Goal: Transaction & Acquisition: Purchase product/service

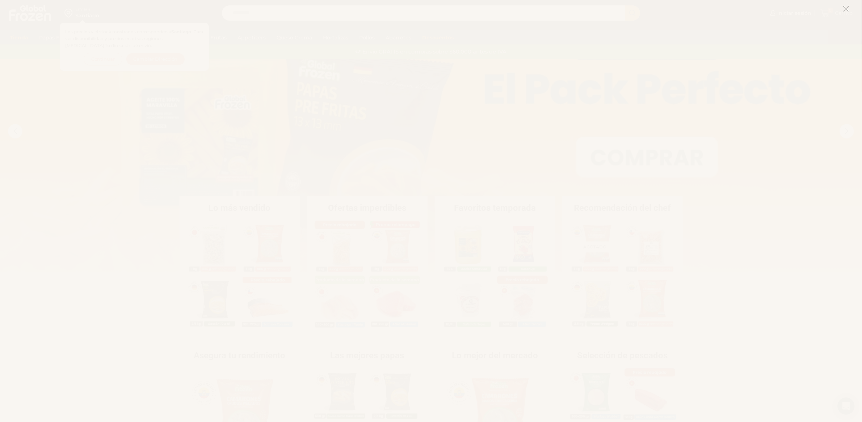
click at [847, 8] on icon at bounding box center [846, 8] width 7 height 7
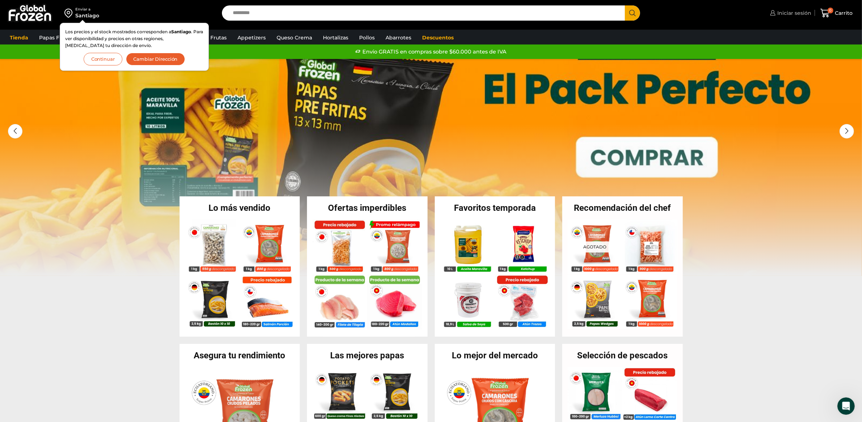
click at [801, 10] on span "Iniciar sesión" at bounding box center [793, 12] width 36 height 7
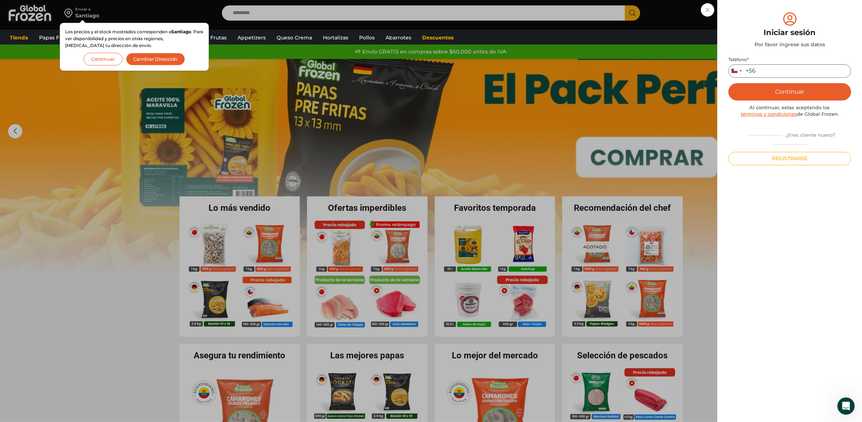
click at [782, 70] on input "Teléfono *" at bounding box center [789, 70] width 123 height 13
click at [797, 64] on input "Teléfono *" at bounding box center [789, 70] width 123 height 13
paste input "**********"
click at [768, 70] on input "**********" at bounding box center [789, 70] width 123 height 13
click at [815, 94] on button "Continuar" at bounding box center [789, 91] width 123 height 17
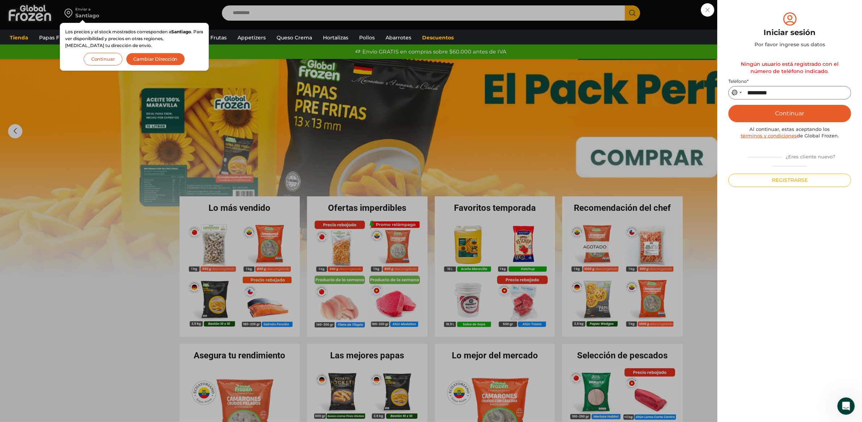
click at [746, 93] on input "*********" at bounding box center [789, 92] width 123 height 13
click at [728, 105] on button "Continuar" at bounding box center [789, 113] width 123 height 17
click at [847, 113] on button "Continuar" at bounding box center [789, 113] width 123 height 17
click at [747, 92] on div "+56" at bounding box center [750, 93] width 10 height 8
click at [754, 118] on li "Chile +56" at bounding box center [790, 119] width 122 height 12
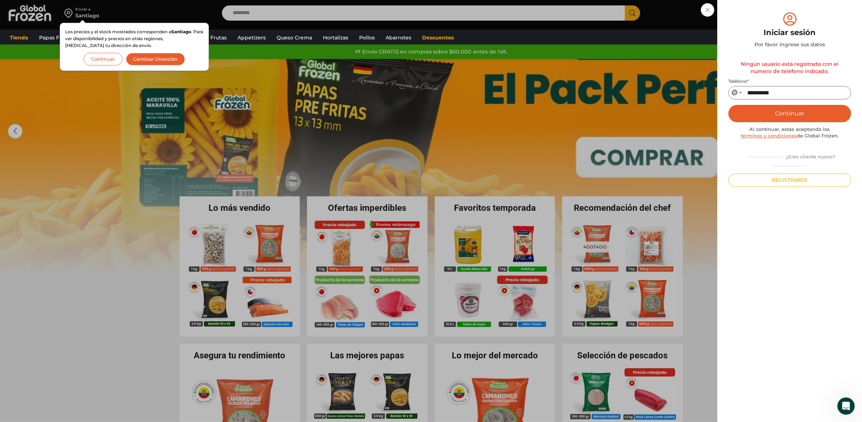
type input "*********"
drag, startPoint x: 782, startPoint y: 90, endPoint x: 747, endPoint y: 96, distance: 35.5
click at [747, 96] on input "*********" at bounding box center [789, 92] width 123 height 13
paste input "*********"
type input "*********"
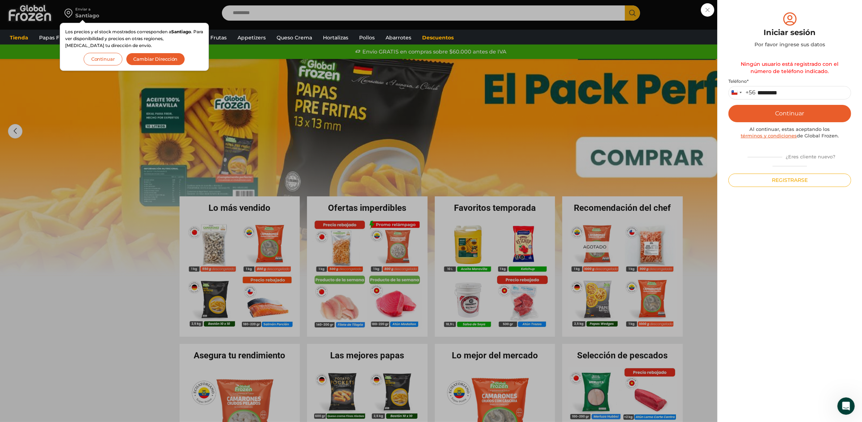
click at [783, 111] on button "Continuar" at bounding box center [789, 113] width 123 height 17
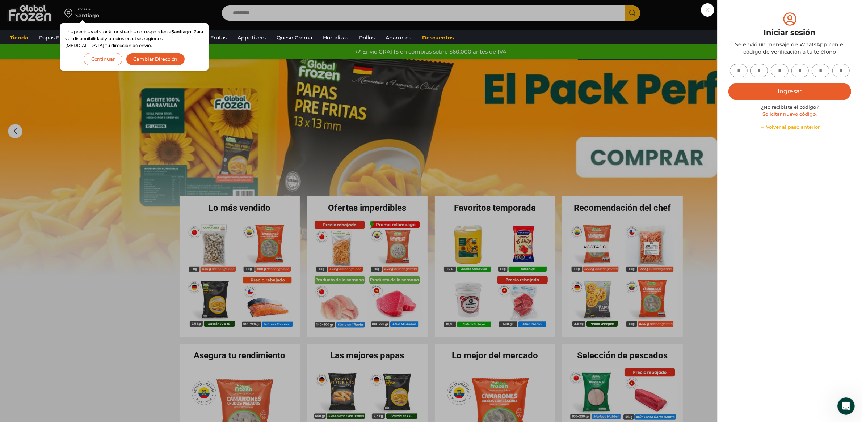
click at [733, 70] on input "text" at bounding box center [739, 70] width 18 height 13
click at [735, 70] on input "text" at bounding box center [739, 70] width 18 height 13
paste input "*"
type input "*"
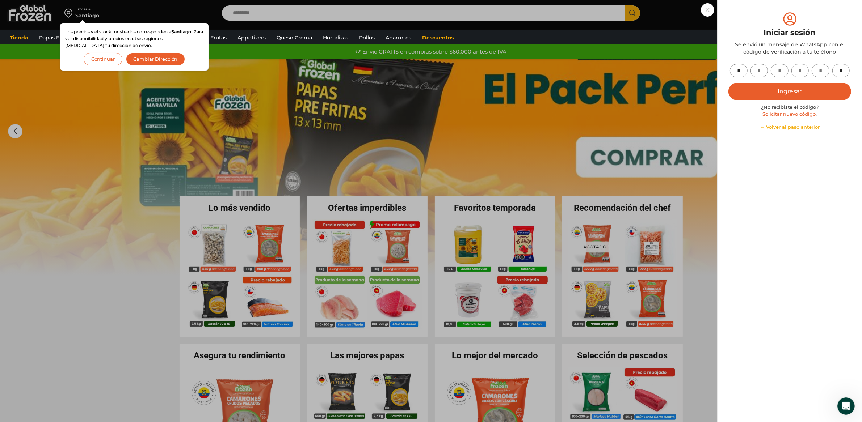
type input "*"
click at [767, 92] on button "Ingresar" at bounding box center [789, 91] width 123 height 17
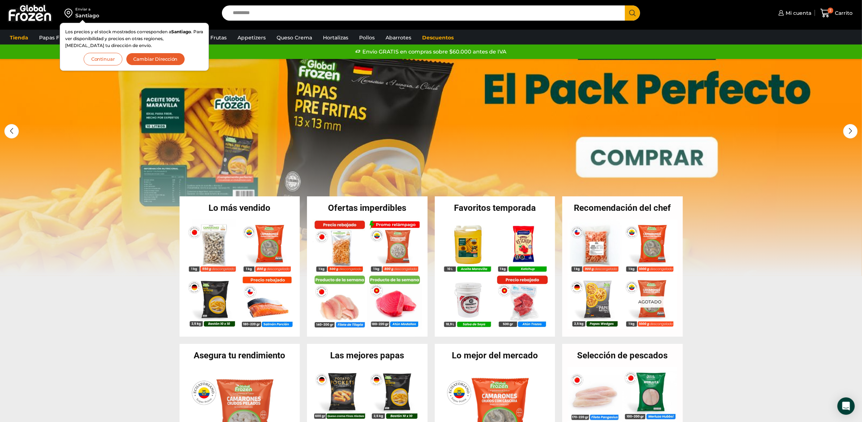
drag, startPoint x: 107, startPoint y: 62, endPoint x: 99, endPoint y: 71, distance: 12.6
click at [107, 62] on button "Continuar" at bounding box center [103, 59] width 39 height 13
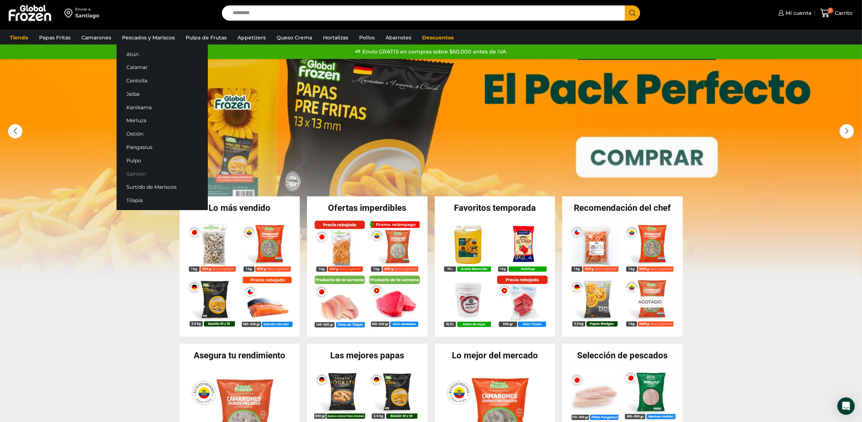
click at [143, 177] on link "Salmón" at bounding box center [162, 173] width 91 height 13
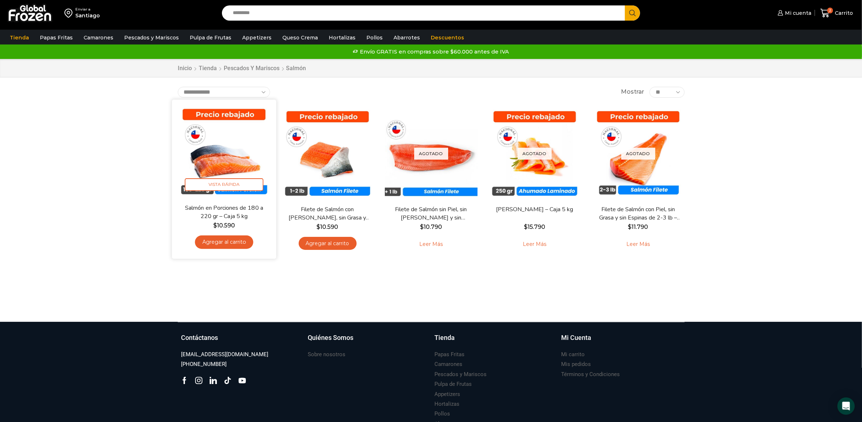
click at [239, 241] on link "Agregar al carrito" at bounding box center [224, 242] width 58 height 13
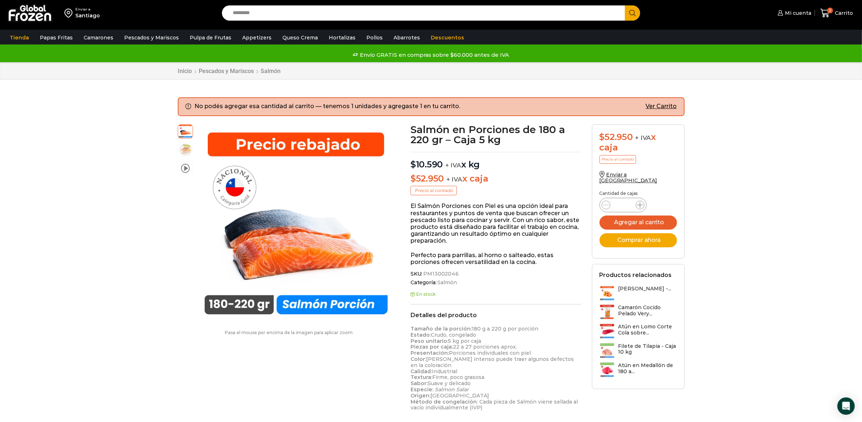
click at [641, 202] on icon at bounding box center [640, 205] width 6 height 6
click at [824, 9] on icon at bounding box center [825, 13] width 10 height 10
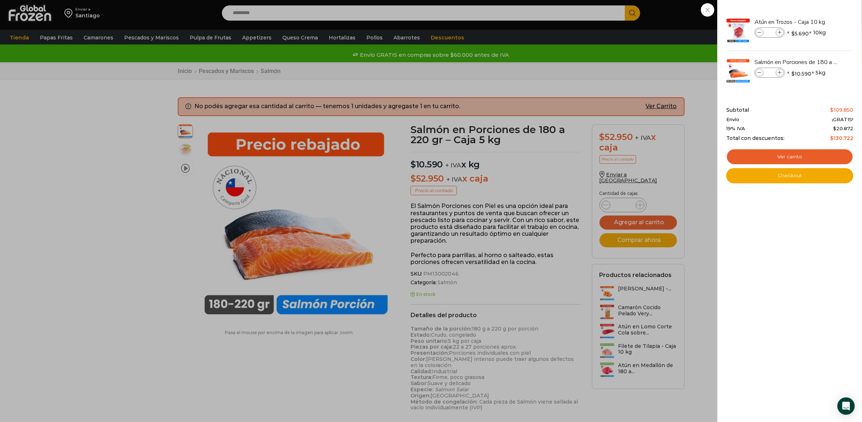
click at [818, 22] on div "2 [GEOGRAPHIC_DATA] 2 2 Shopping Cart * $" at bounding box center [836, 13] width 36 height 17
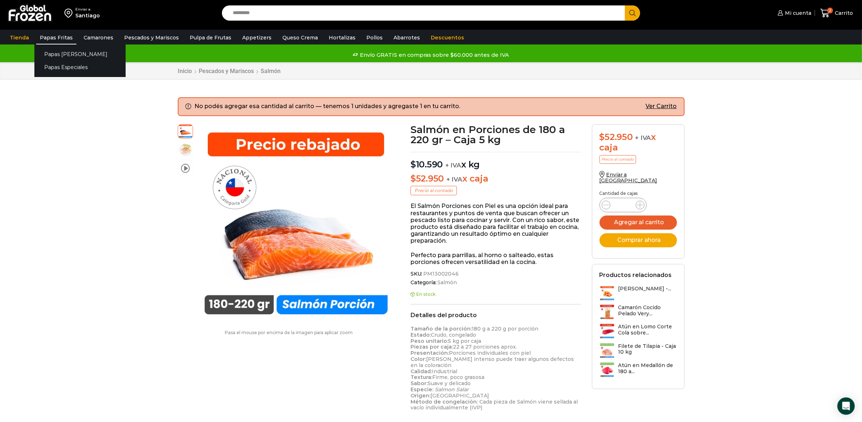
click at [51, 36] on link "Papas Fritas" at bounding box center [56, 38] width 40 height 14
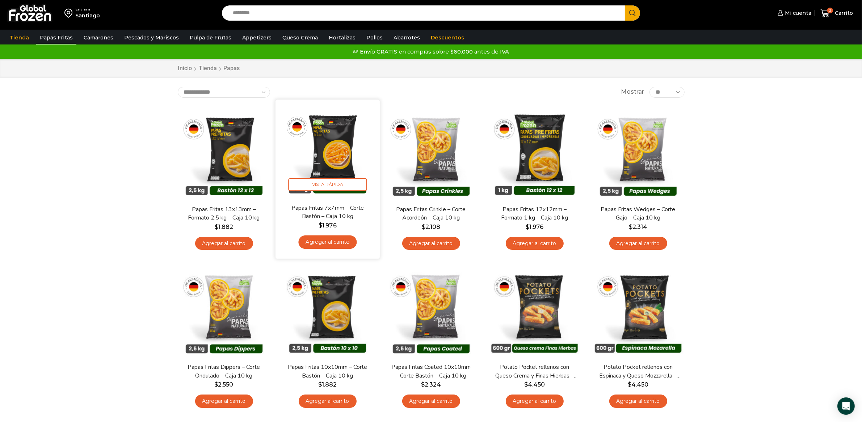
click at [337, 244] on link "Agregar al carrito" at bounding box center [327, 242] width 58 height 13
click at [827, 16] on icon at bounding box center [824, 13] width 9 height 9
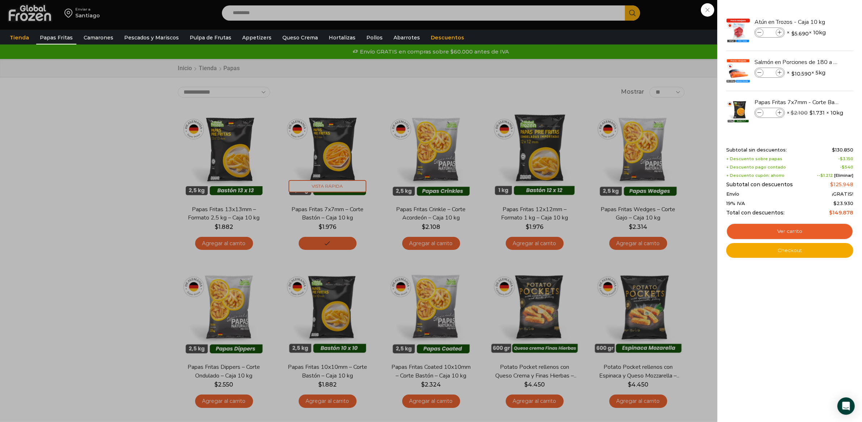
click at [818, 22] on div "3 Carrito 3 3 Shopping Cart *" at bounding box center [836, 13] width 36 height 17
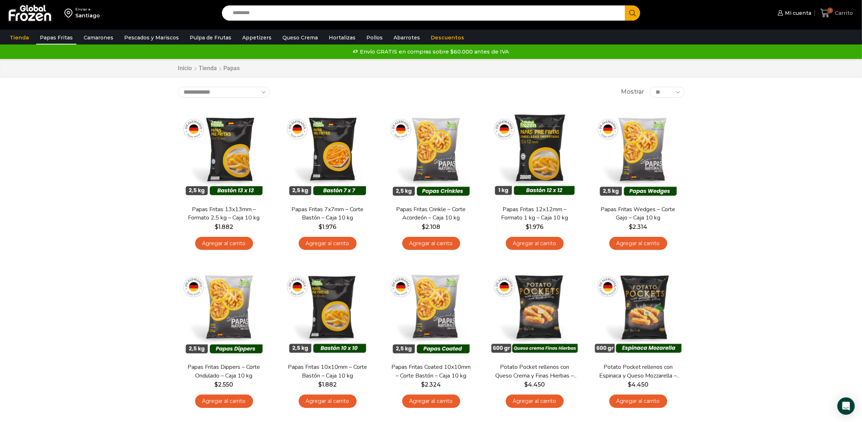
click at [824, 12] on icon at bounding box center [825, 13] width 10 height 10
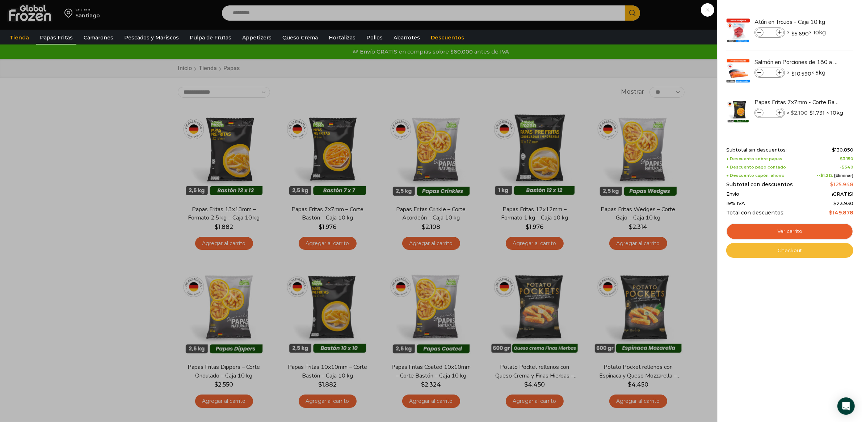
click at [824, 254] on link "Checkout" at bounding box center [789, 250] width 127 height 15
